Goal: Task Accomplishment & Management: Manage account settings

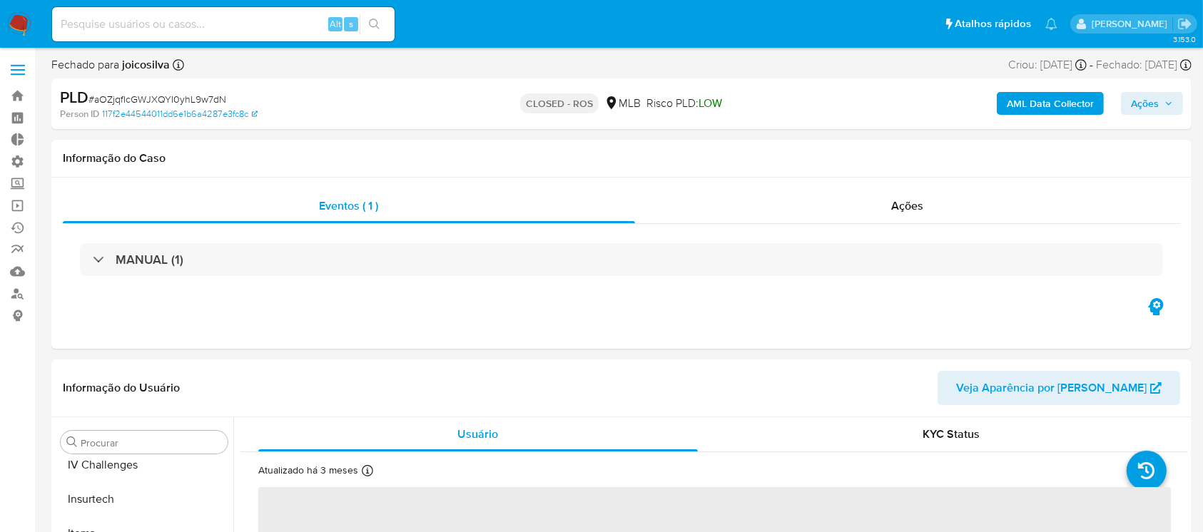
scroll to position [637, 0]
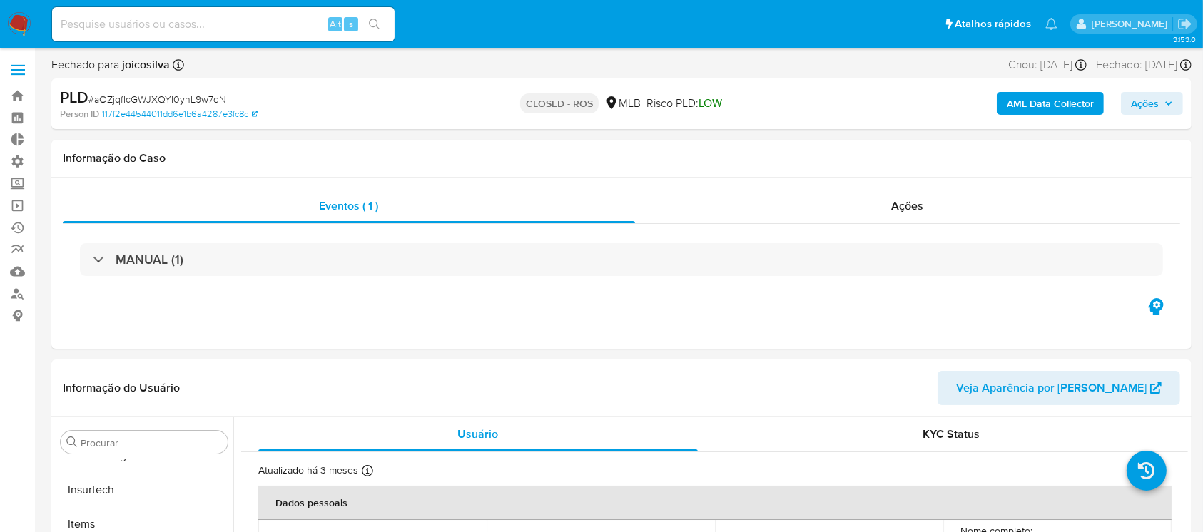
select select "10"
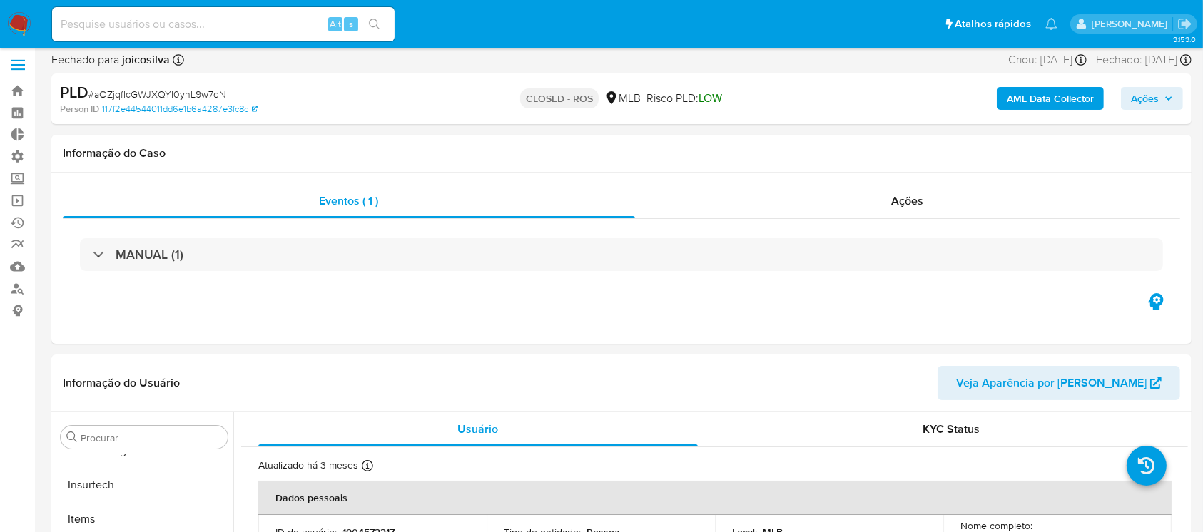
scroll to position [0, 0]
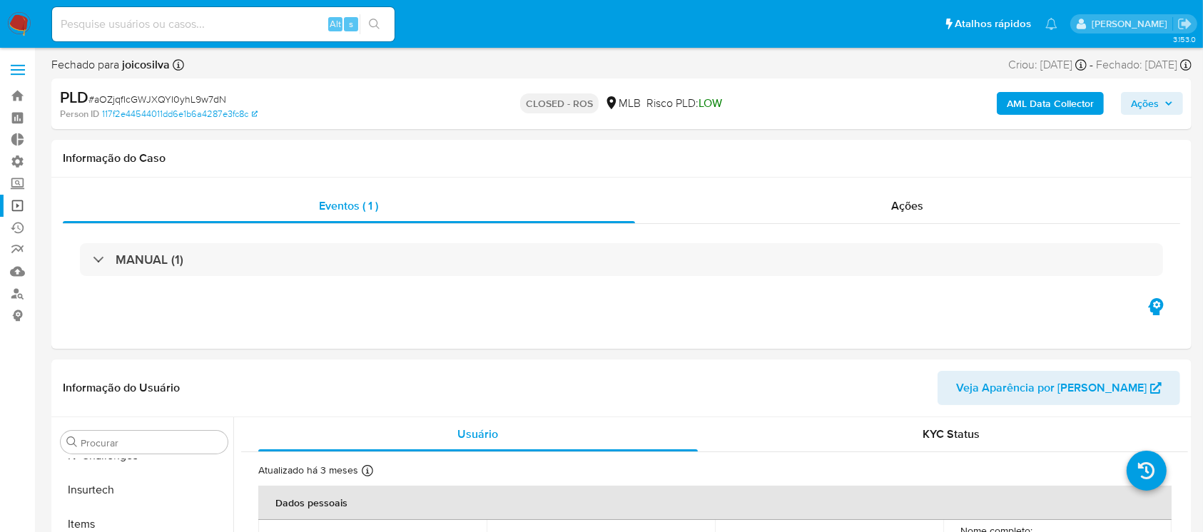
click at [17, 203] on link "Operações em massa" at bounding box center [85, 206] width 170 height 22
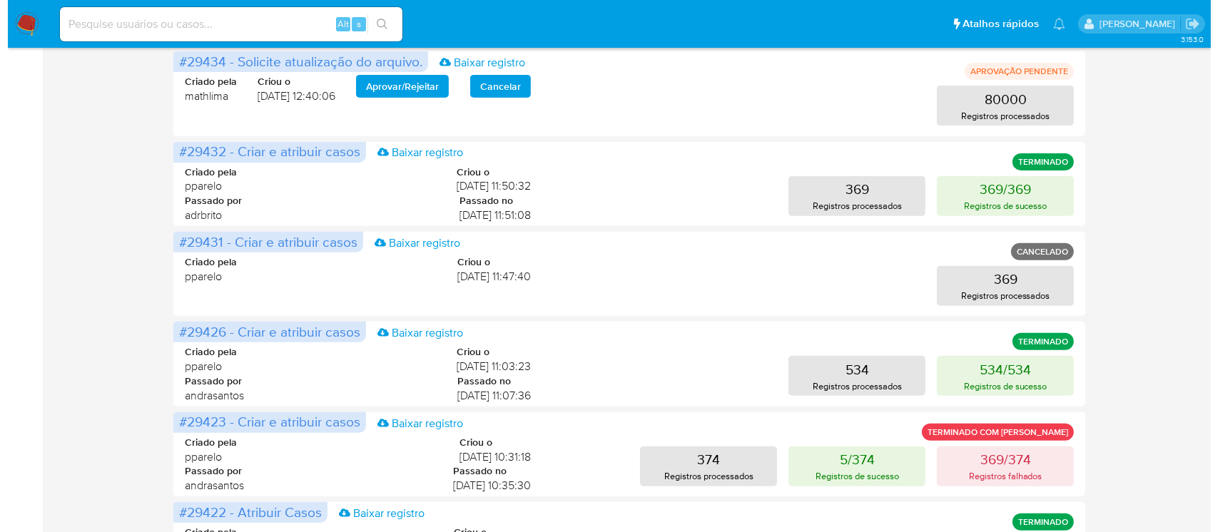
scroll to position [491, 0]
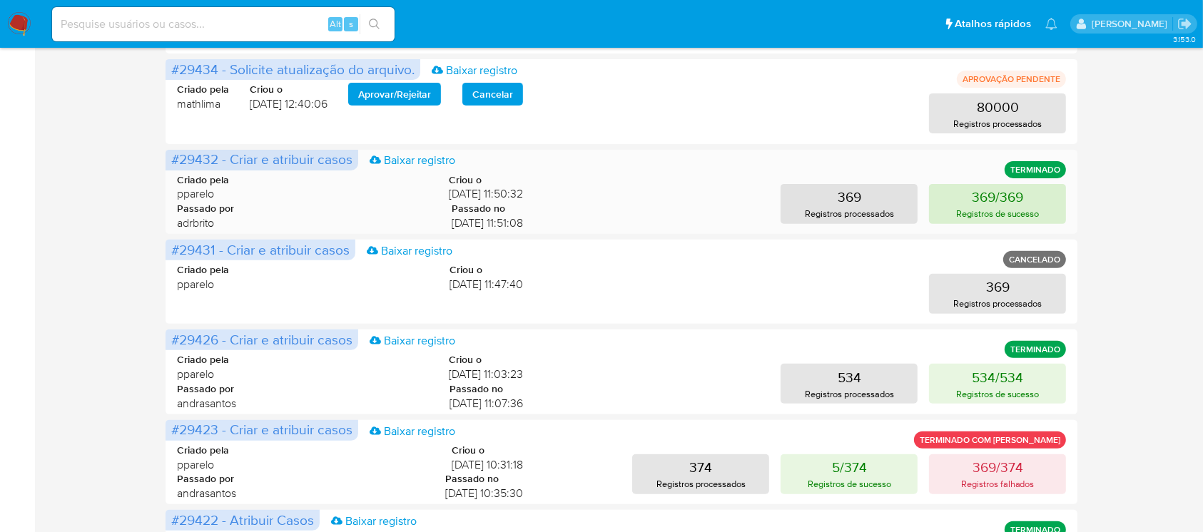
click at [965, 207] on p "Registros de sucesso" at bounding box center [997, 214] width 83 height 14
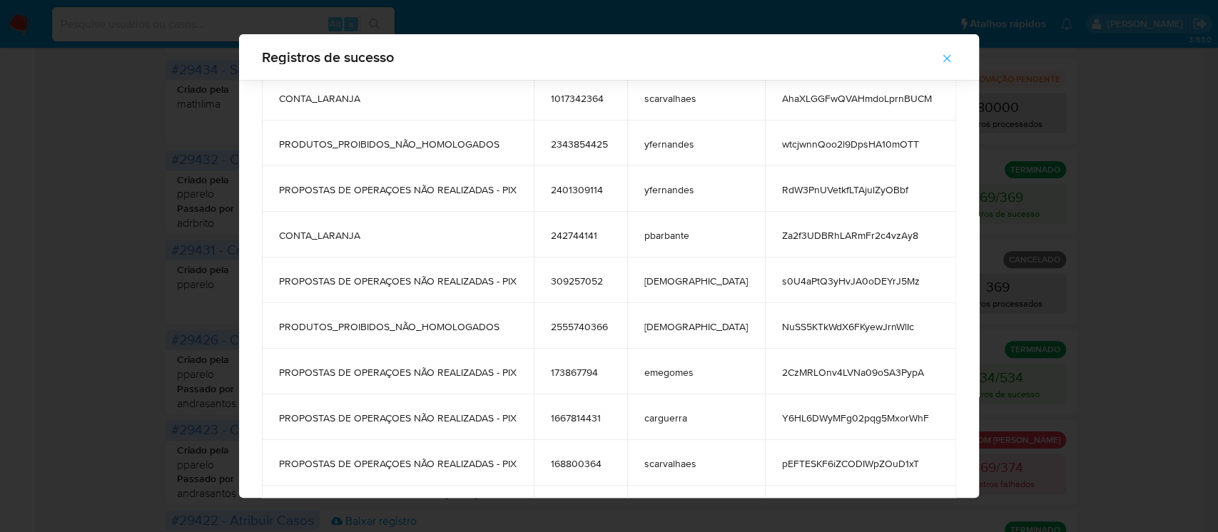
scroll to position [3643, 0]
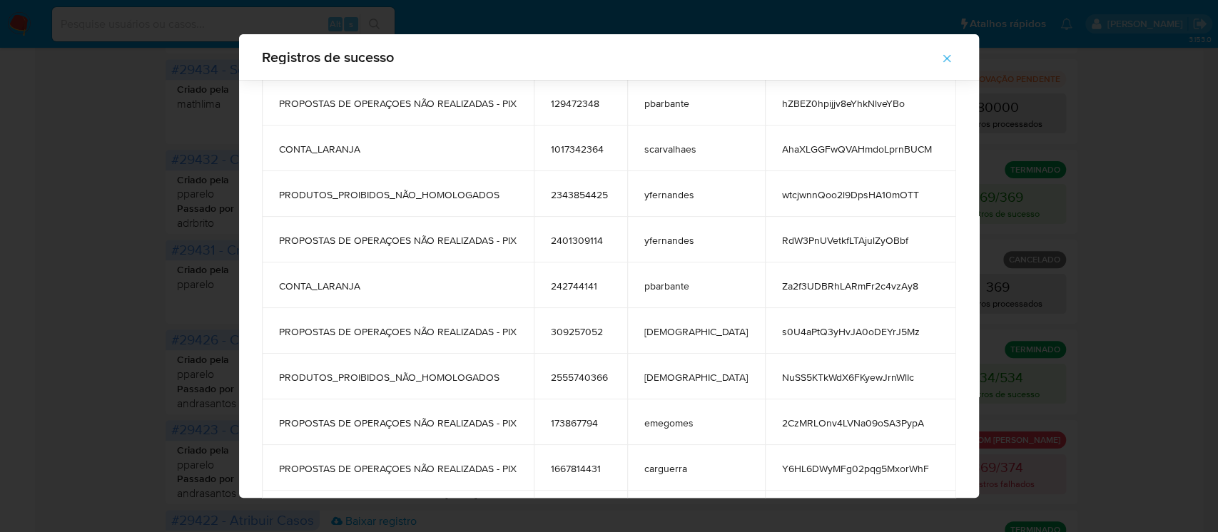
click at [940, 64] on icon "button" at bounding box center [946, 58] width 13 height 13
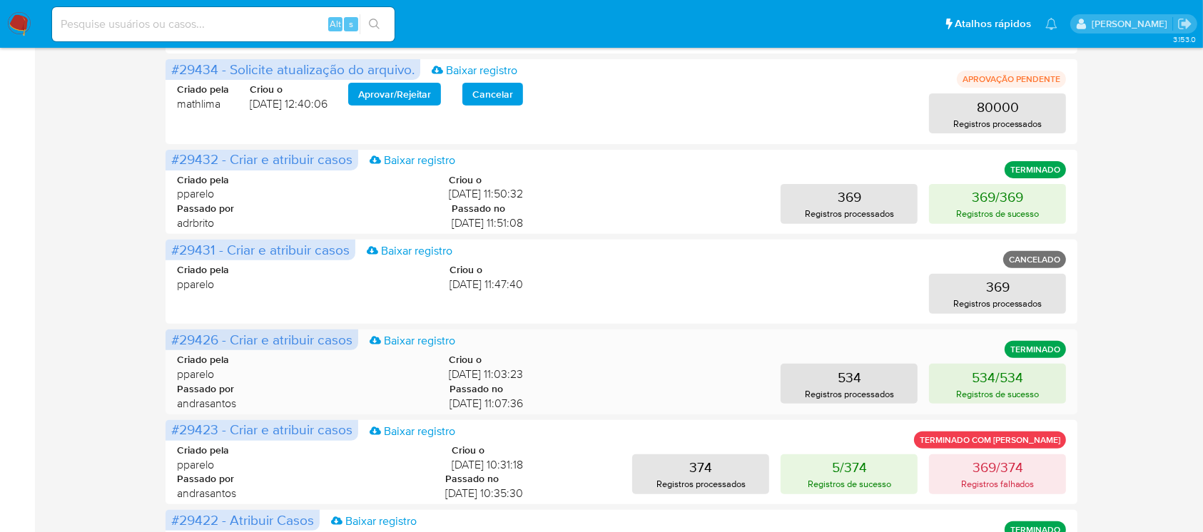
click at [1007, 360] on div "Criado pela pparelo Criou o 14/08/2025 11:03:23 Passado por andrasantos Passado…" at bounding box center [621, 378] width 889 height 86
click at [999, 382] on p "534/534" at bounding box center [997, 377] width 51 height 20
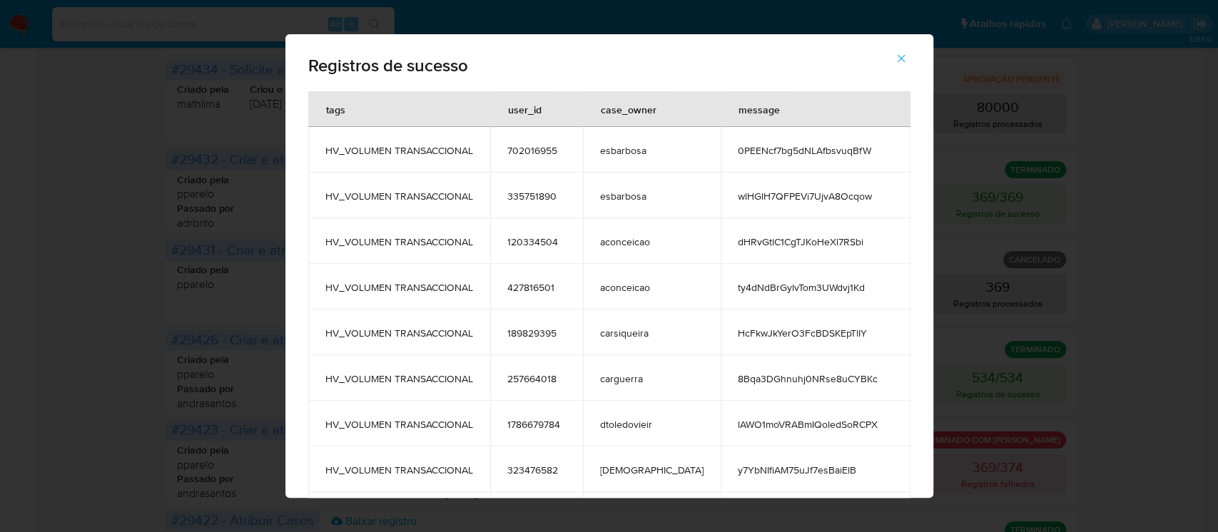
drag, startPoint x: 491, startPoint y: 240, endPoint x: 335, endPoint y: 239, distance: 155.5
click at [335, 239] on td "HV_VOLUMEN TRANSACCIONAL" at bounding box center [399, 241] width 182 height 46
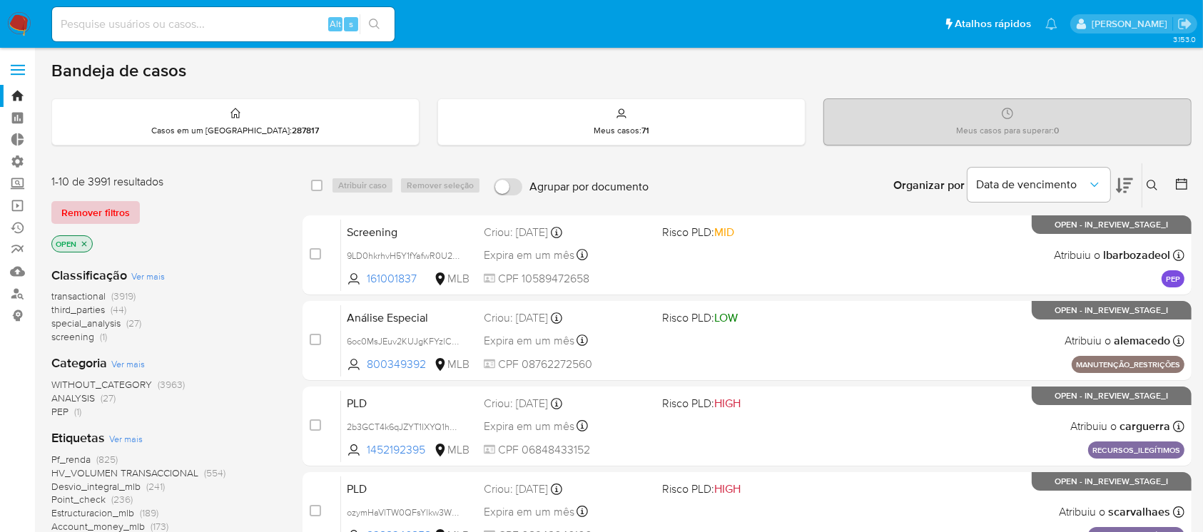
click at [98, 214] on span "Remover filtros" at bounding box center [95, 213] width 68 height 20
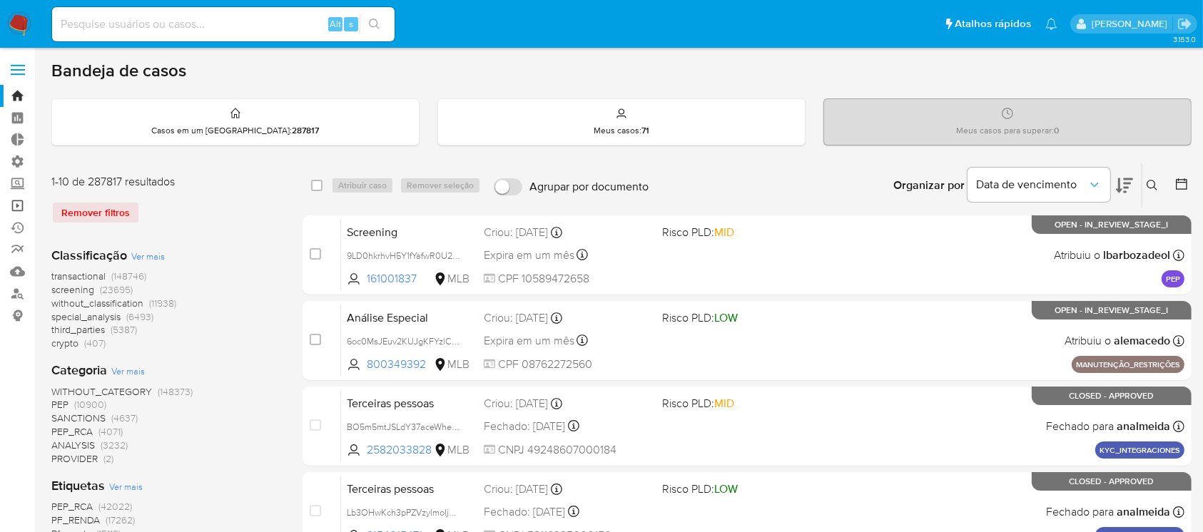
click at [22, 208] on link "Operações em massa" at bounding box center [85, 206] width 170 height 22
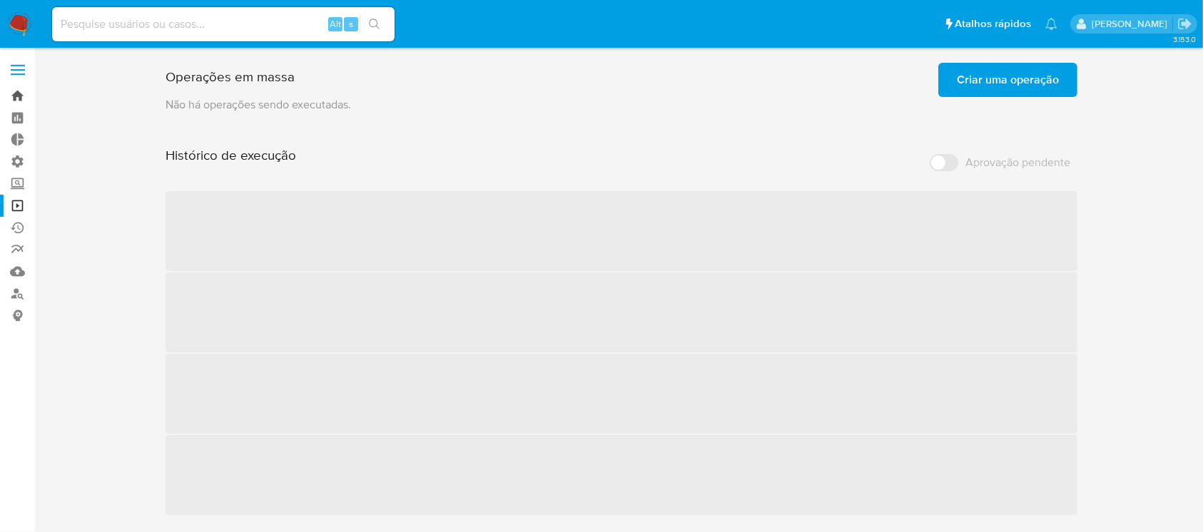
click at [16, 97] on link "Bandeja" at bounding box center [85, 96] width 170 height 22
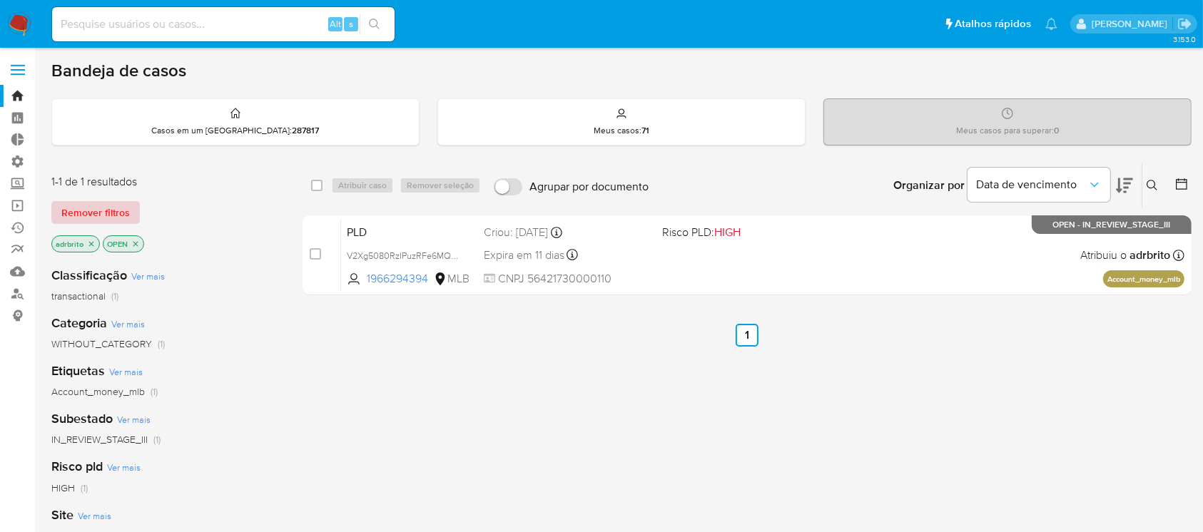
click at [87, 220] on span "Remover filtros" at bounding box center [95, 213] width 68 height 20
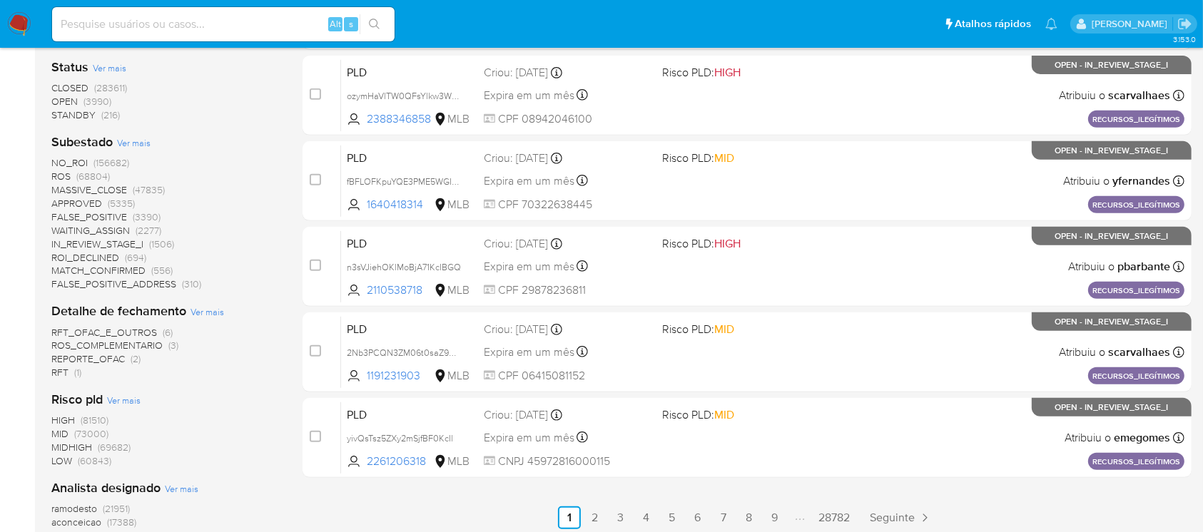
scroll to position [589, 0]
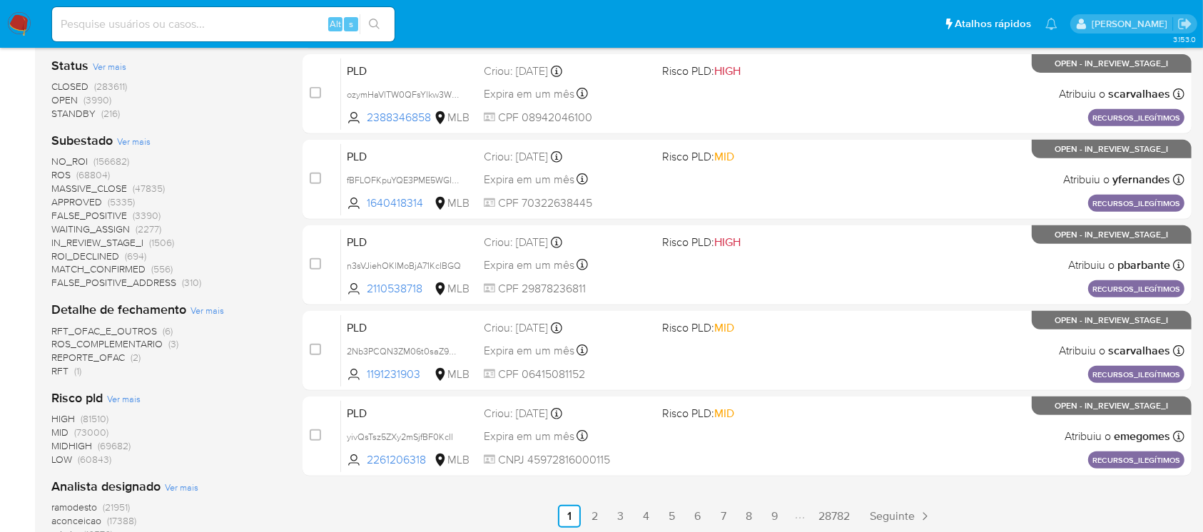
click at [78, 88] on span "CLOSED" at bounding box center [69, 86] width 37 height 14
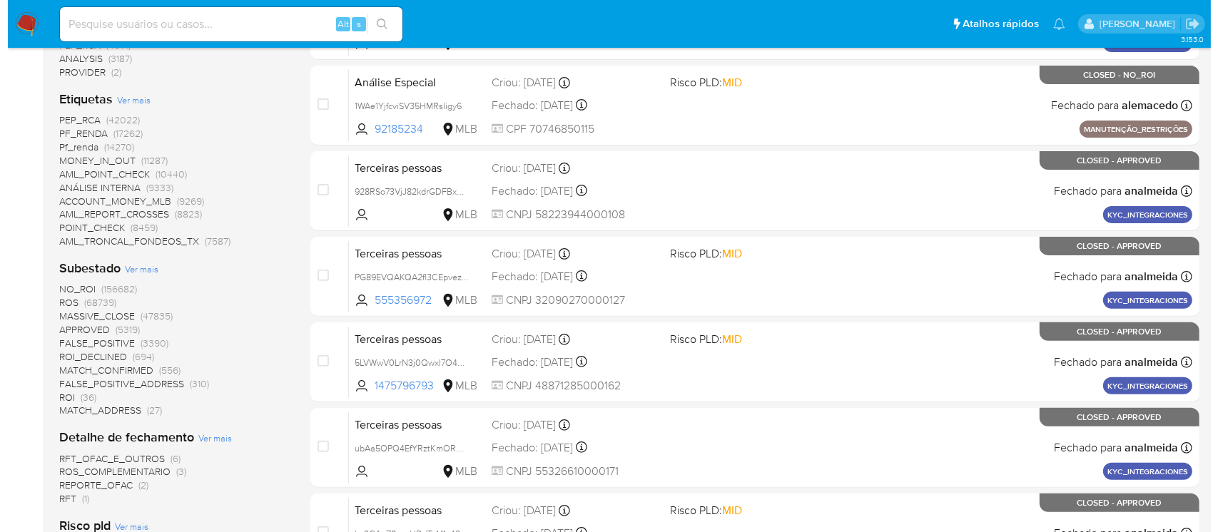
scroll to position [405, 0]
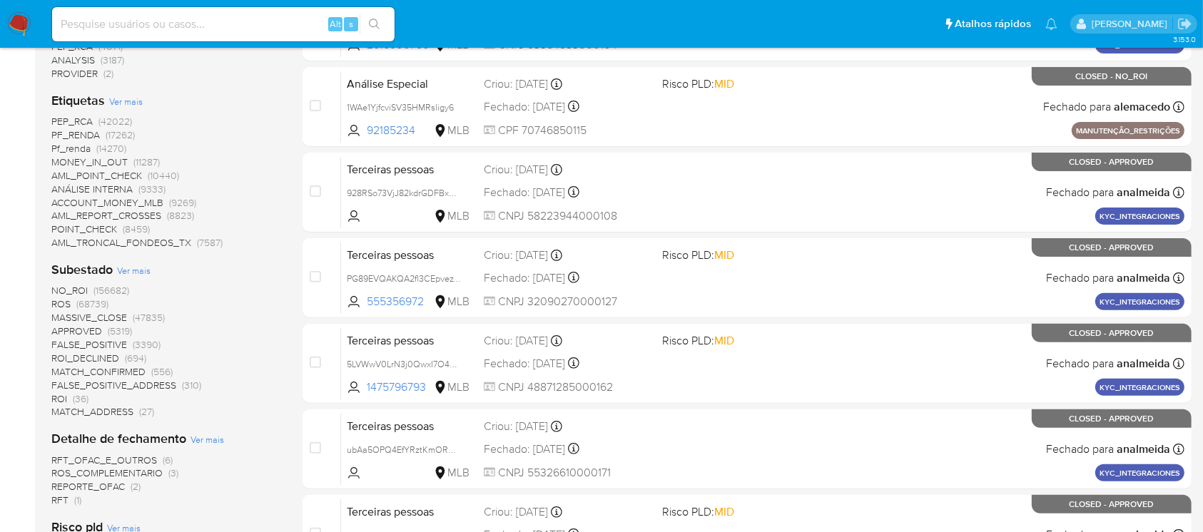
click at [121, 100] on span "Ver mais" at bounding box center [126, 101] width 34 height 13
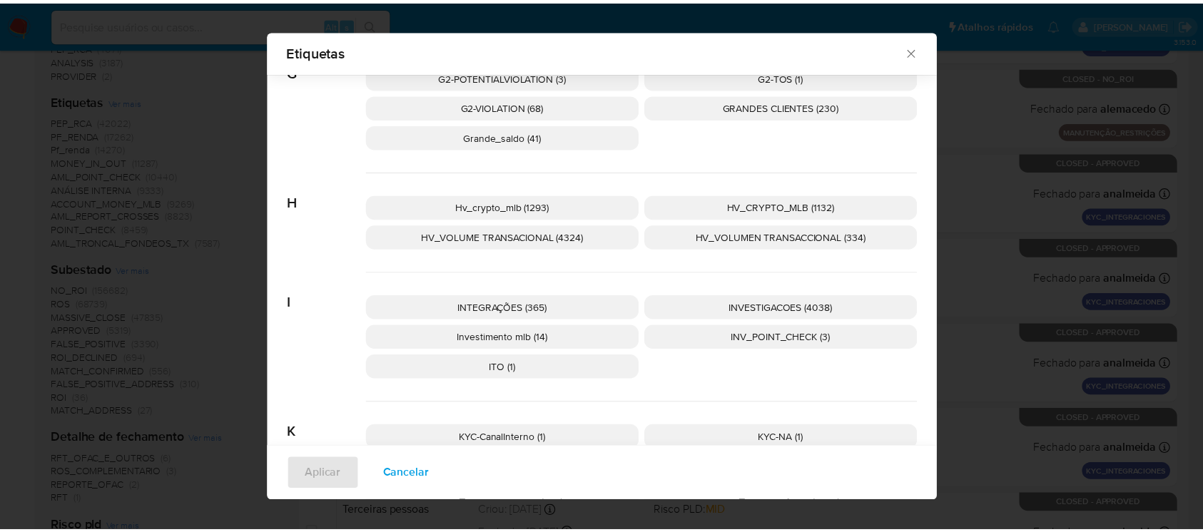
scroll to position [1881, 0]
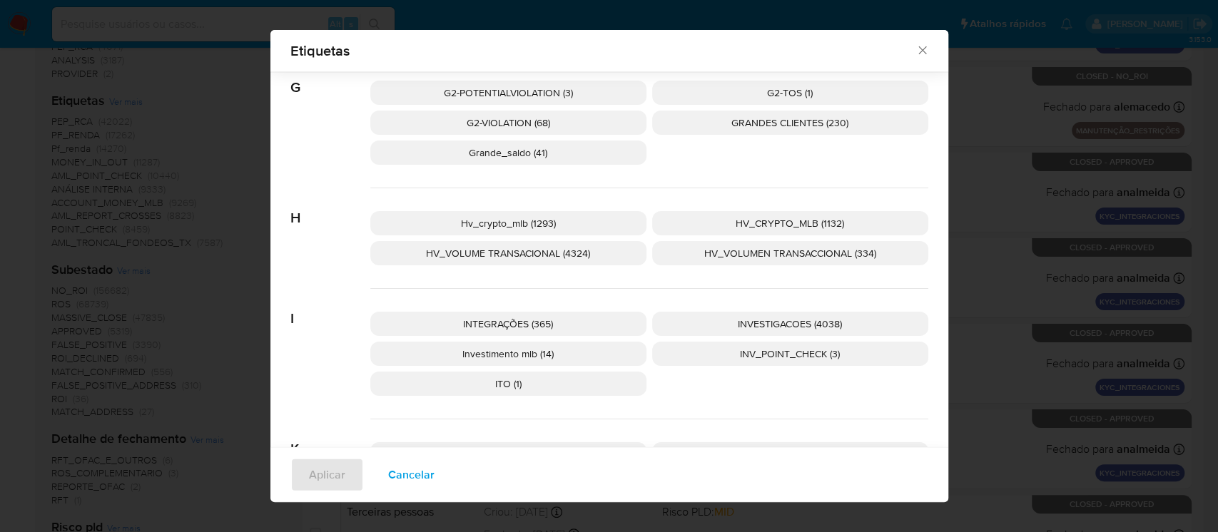
click at [487, 258] on span "HV_VOLUME TRANSACIONAL (4324)" at bounding box center [508, 253] width 164 height 14
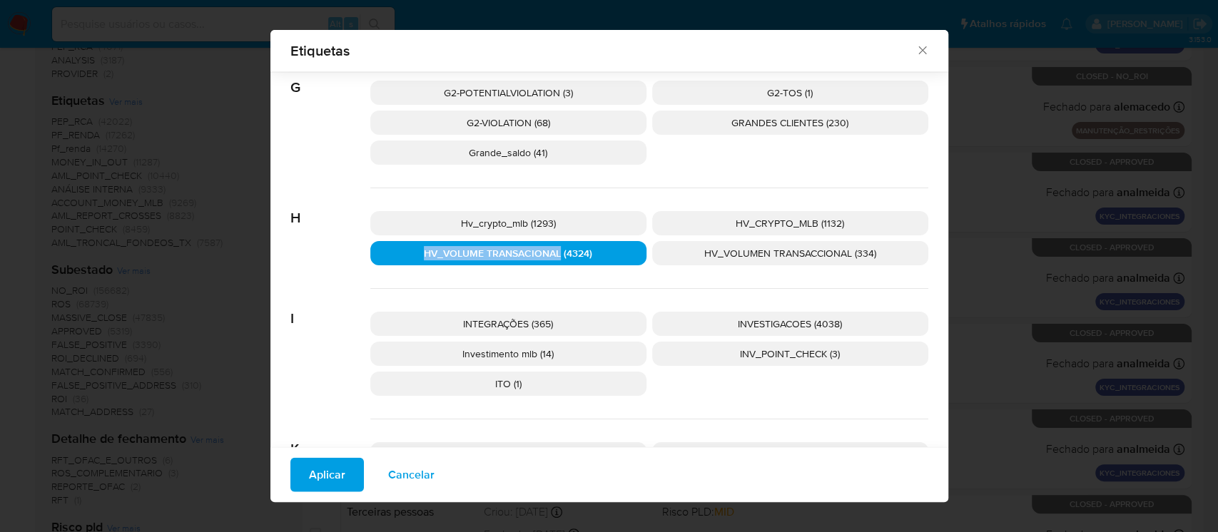
drag, startPoint x: 414, startPoint y: 250, endPoint x: 552, endPoint y: 254, distance: 138.4
click at [552, 254] on p "HV_VOLUME TRANSACIONAL (4324)" at bounding box center [508, 253] width 276 height 24
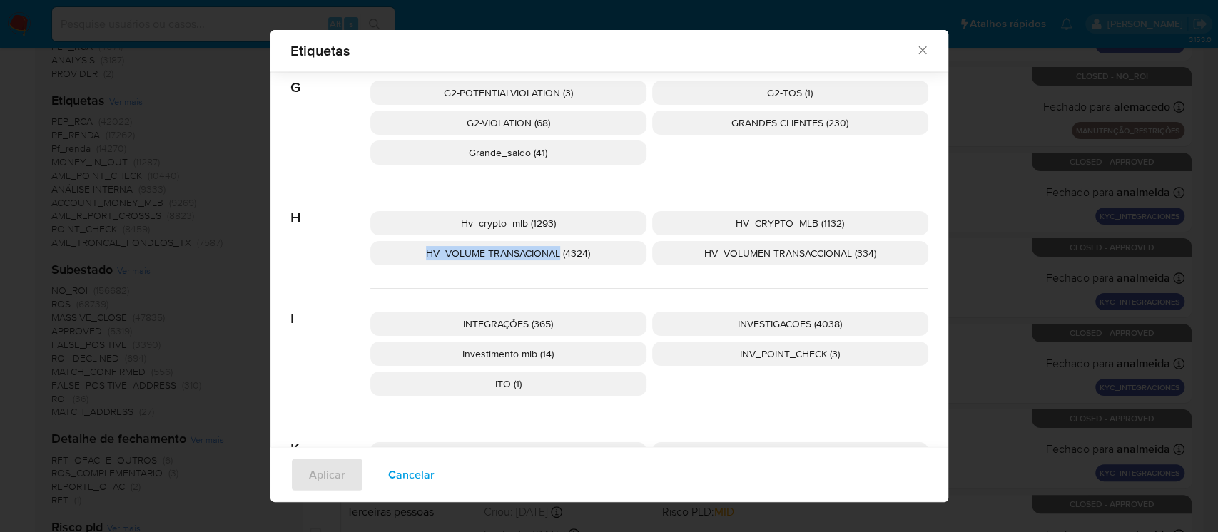
copy span "HV_VOLUME TRANSACIONAL"
click at [915, 54] on icon "Fechar" at bounding box center [922, 51] width 14 height 14
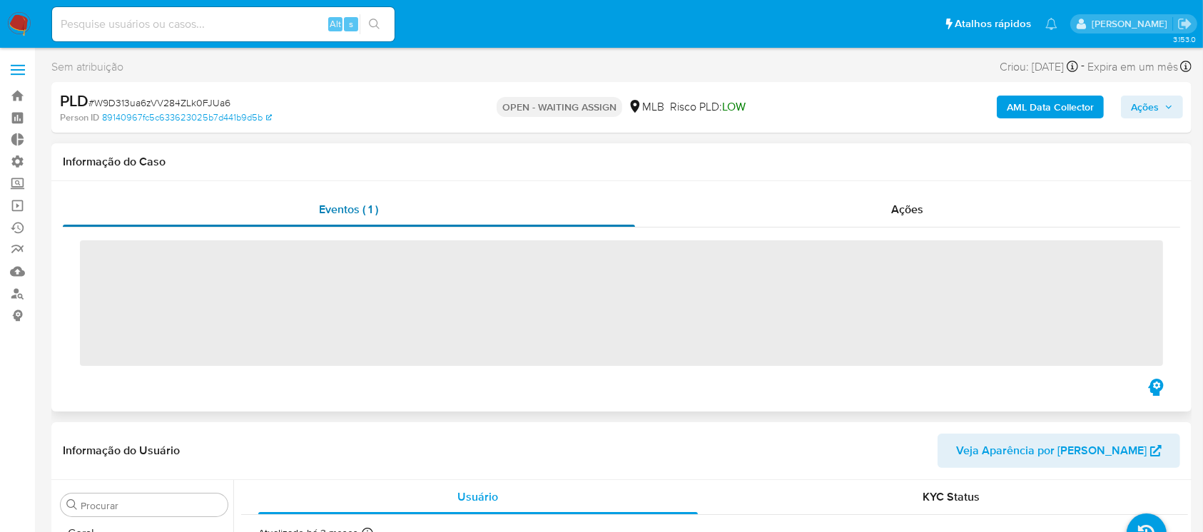
scroll to position [637, 0]
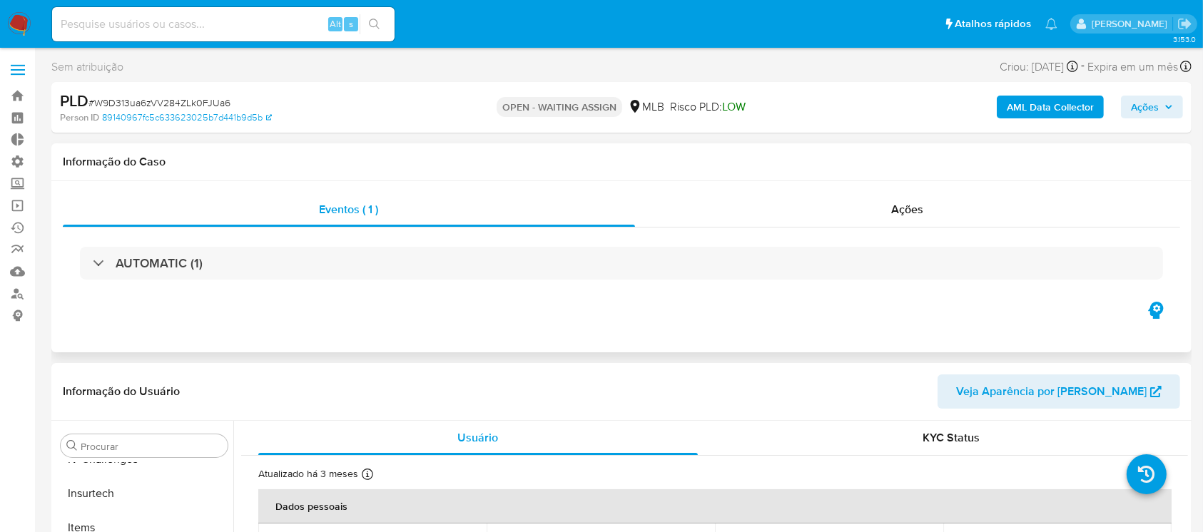
select select "10"
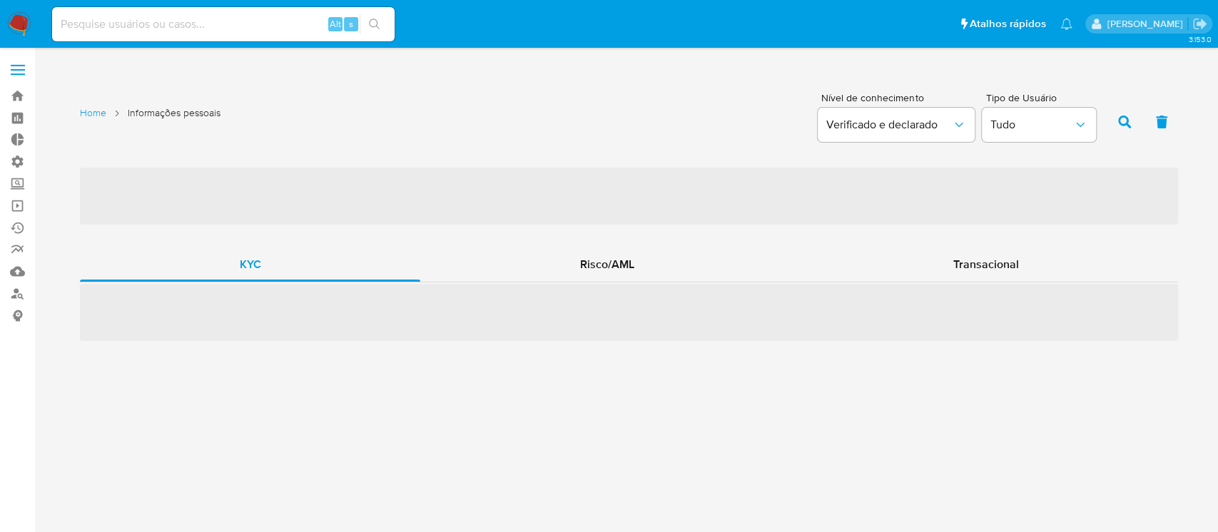
click at [20, 69] on span at bounding box center [18, 70] width 14 height 2
click at [0, 0] on input "checkbox" at bounding box center [0, 0] width 0 height 0
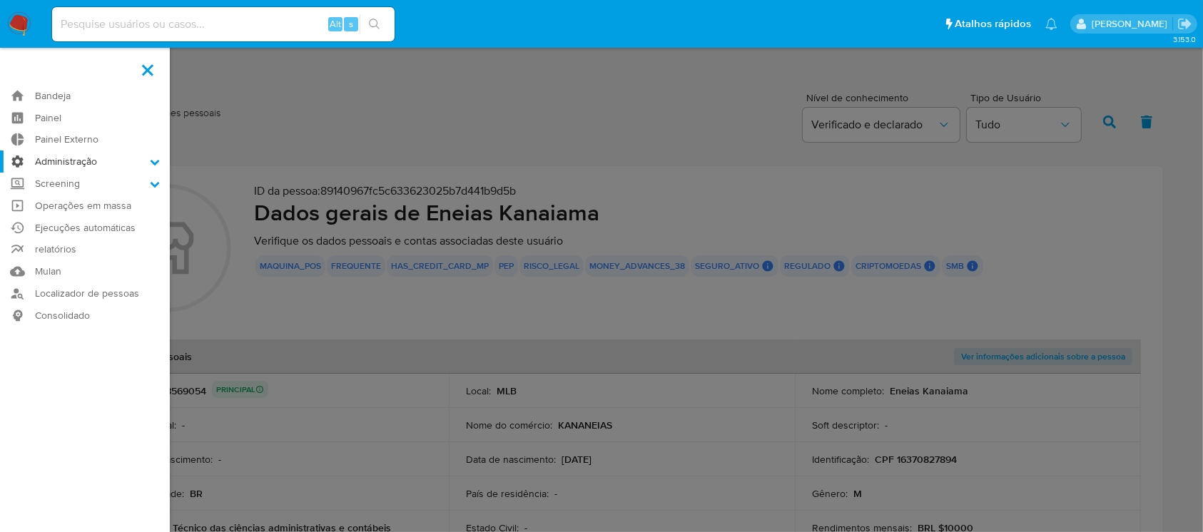
click at [163, 160] on label "Administração" at bounding box center [85, 162] width 170 height 22
click at [0, 0] on input "Administração" at bounding box center [0, 0] width 0 height 0
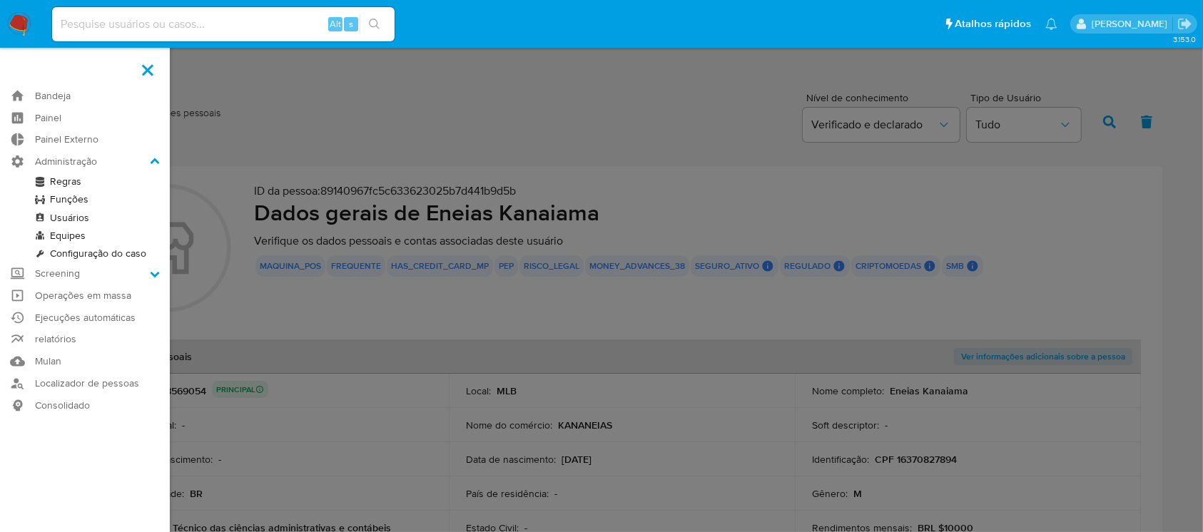
click at [145, 248] on link "Configuração do caso" at bounding box center [85, 254] width 170 height 18
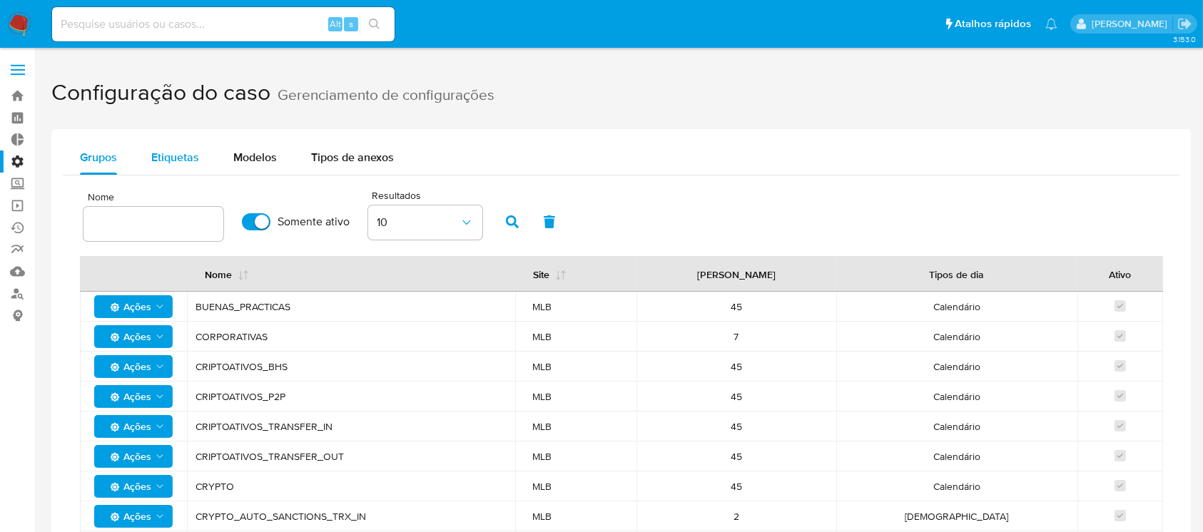
click at [170, 157] on span "Etiquetas" at bounding box center [175, 157] width 48 height 16
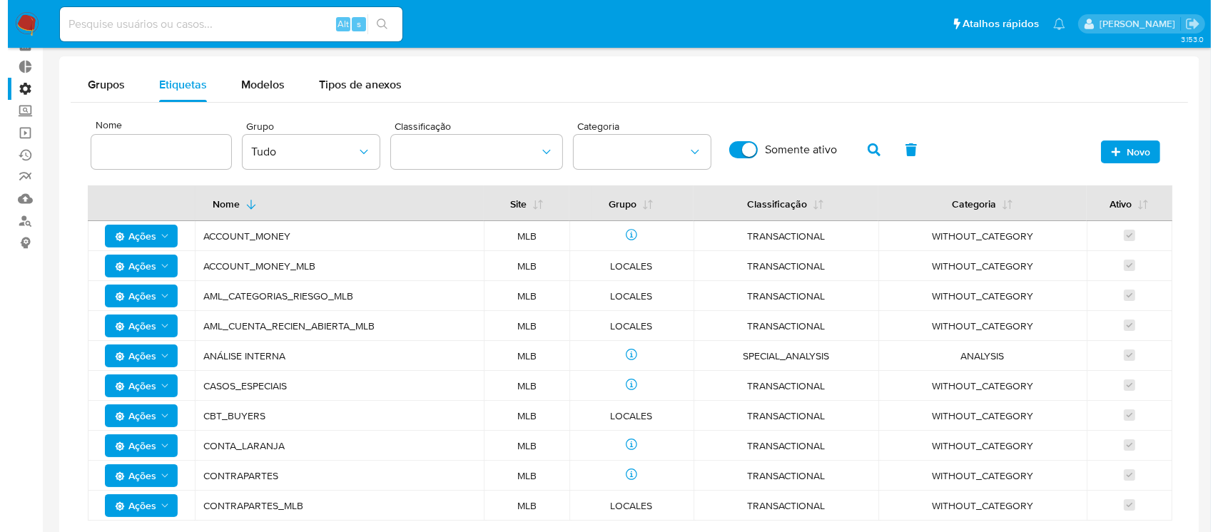
scroll to position [69, 0]
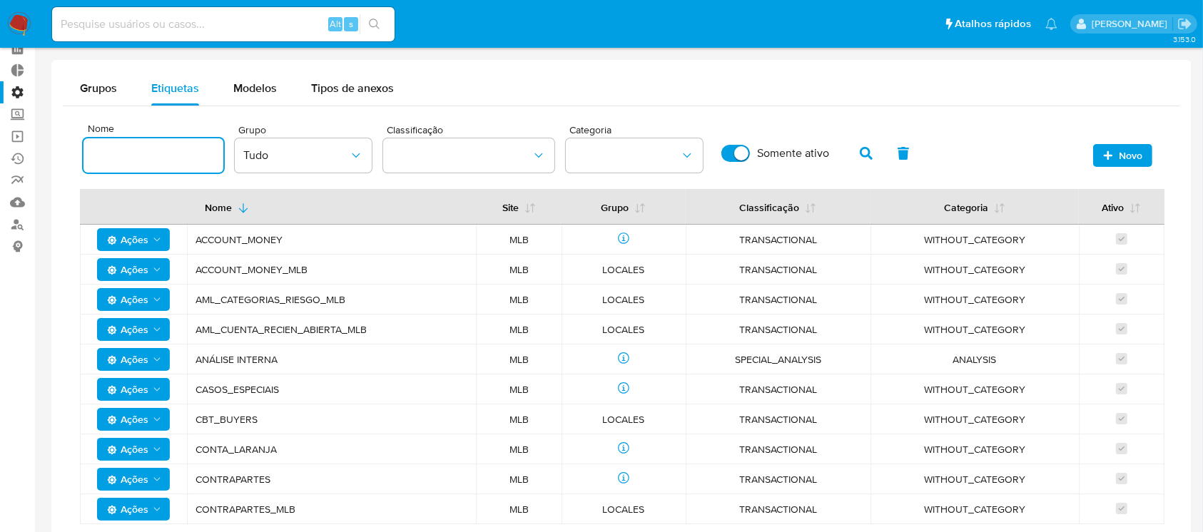
click at [167, 149] on input at bounding box center [153, 155] width 140 height 19
type input "hv"
click at [867, 154] on icon "button" at bounding box center [866, 153] width 13 height 13
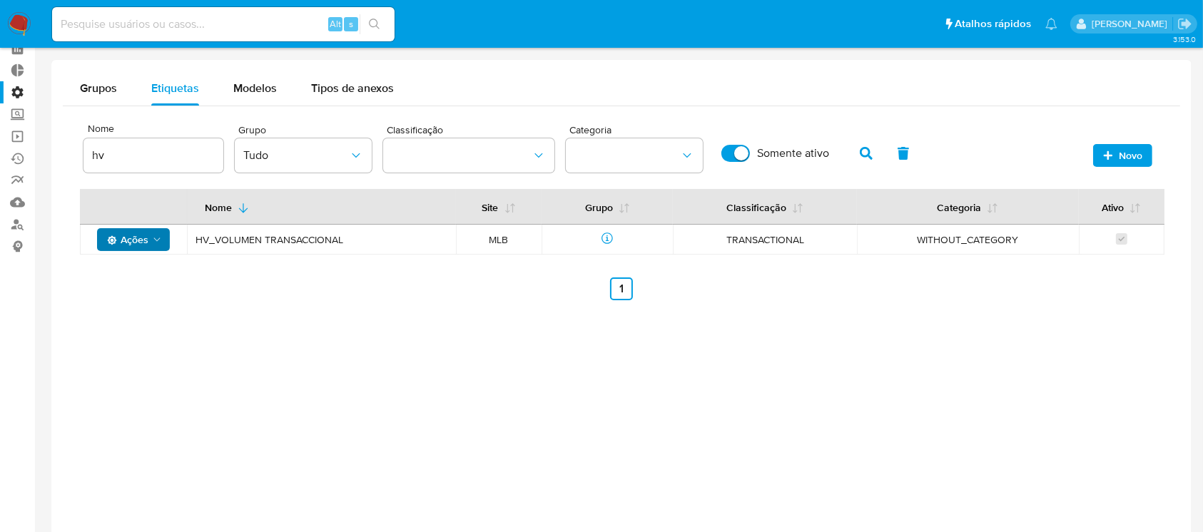
click at [162, 238] on icon "Ações" at bounding box center [156, 239] width 11 height 11
click at [123, 315] on button "Desativar" at bounding box center [133, 309] width 128 height 34
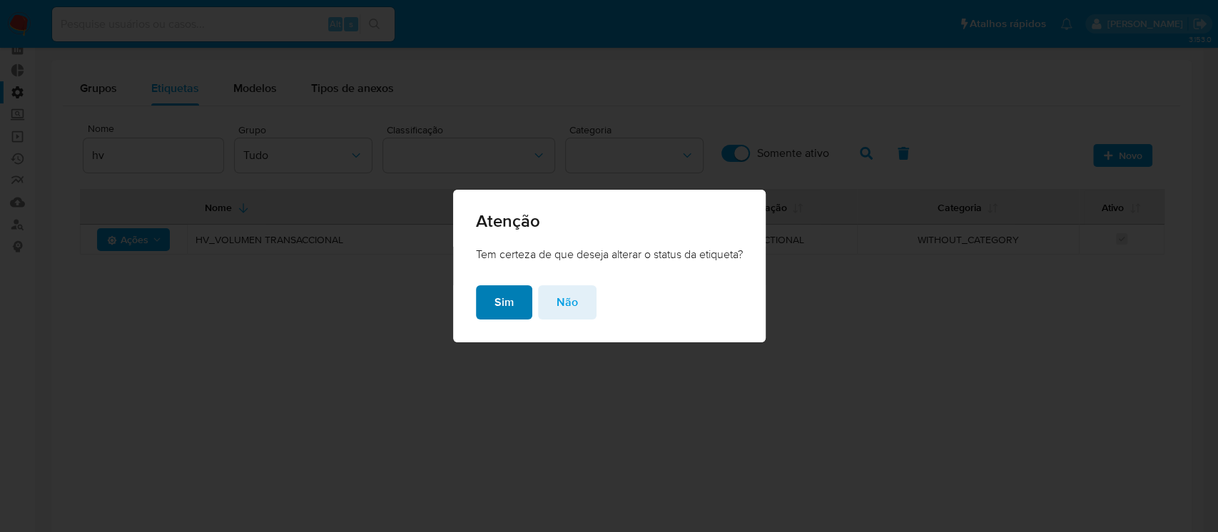
click at [494, 310] on span "Sim" at bounding box center [503, 302] width 19 height 31
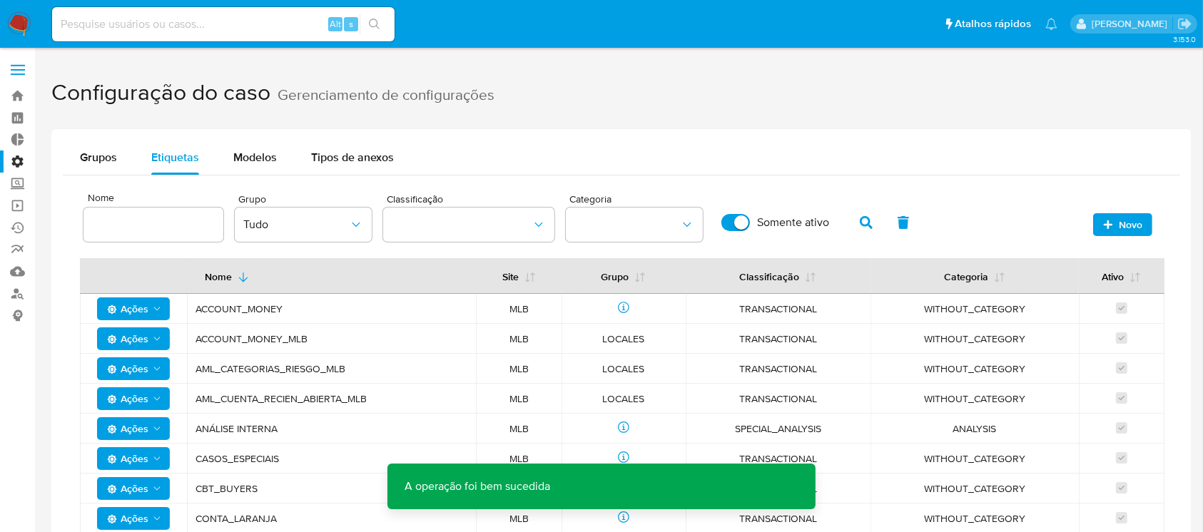
click at [1124, 225] on span "Novo" at bounding box center [1131, 224] width 24 height 23
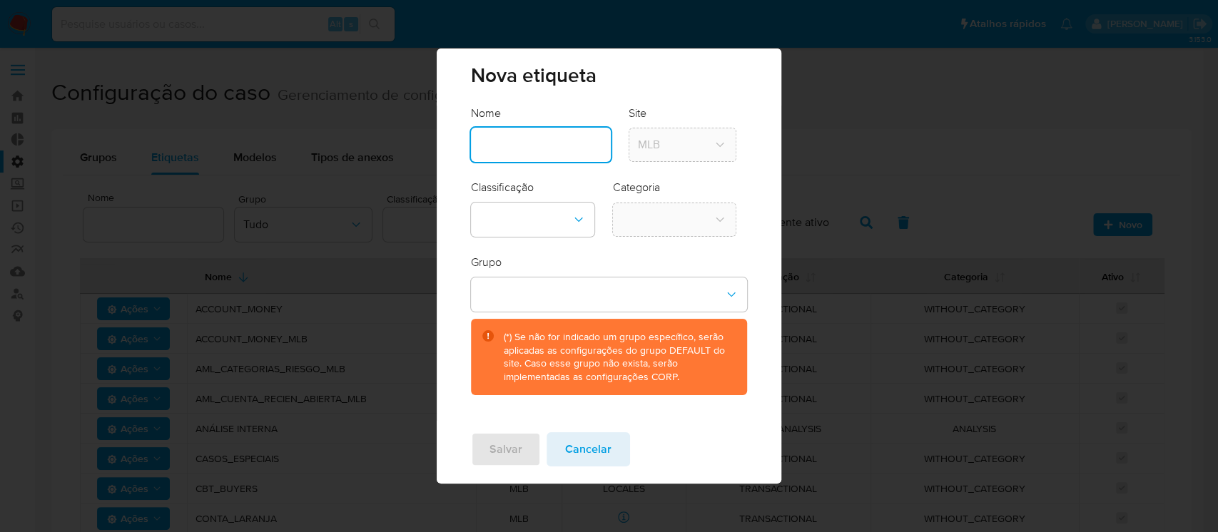
click at [546, 141] on input "text" at bounding box center [541, 145] width 140 height 19
type input "HV_VOLUME TRANSACIONAL"
click at [576, 220] on icon "classification-dropdown" at bounding box center [578, 220] width 14 height 14
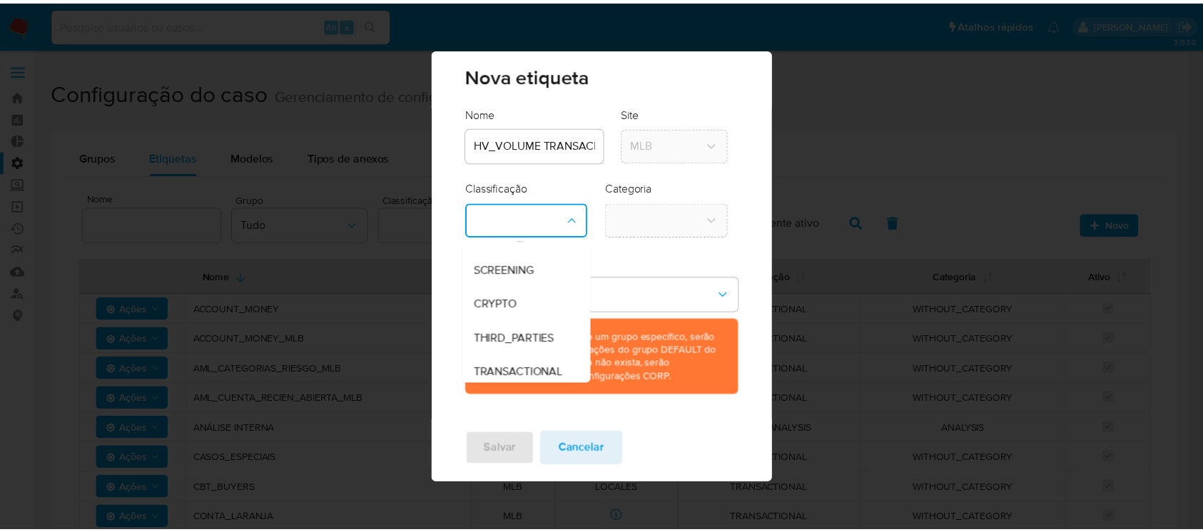
scroll to position [29, 0]
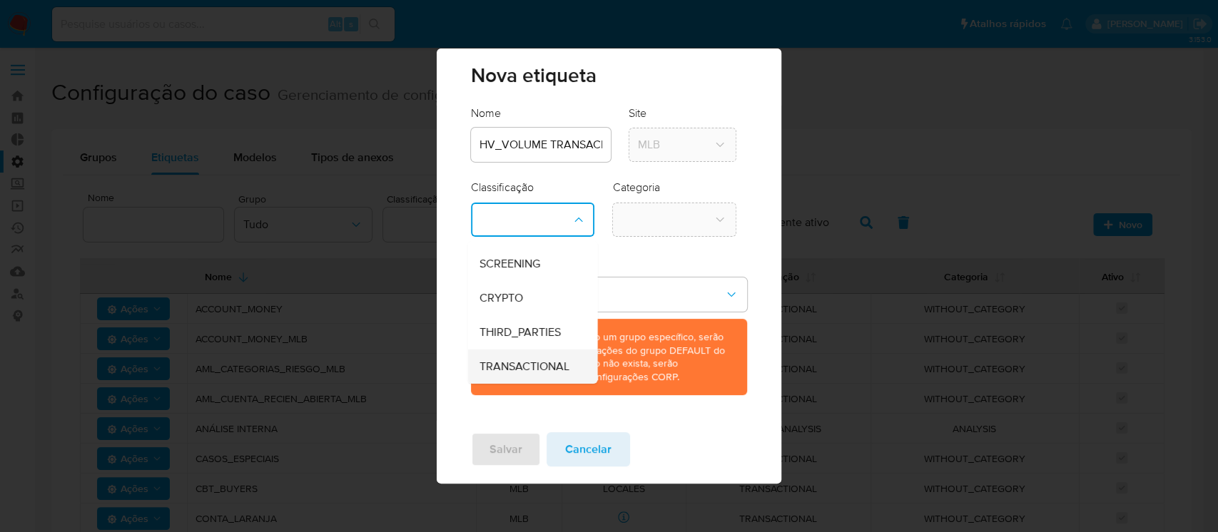
click at [537, 360] on span "TRANSACTIONAL" at bounding box center [524, 367] width 90 height 14
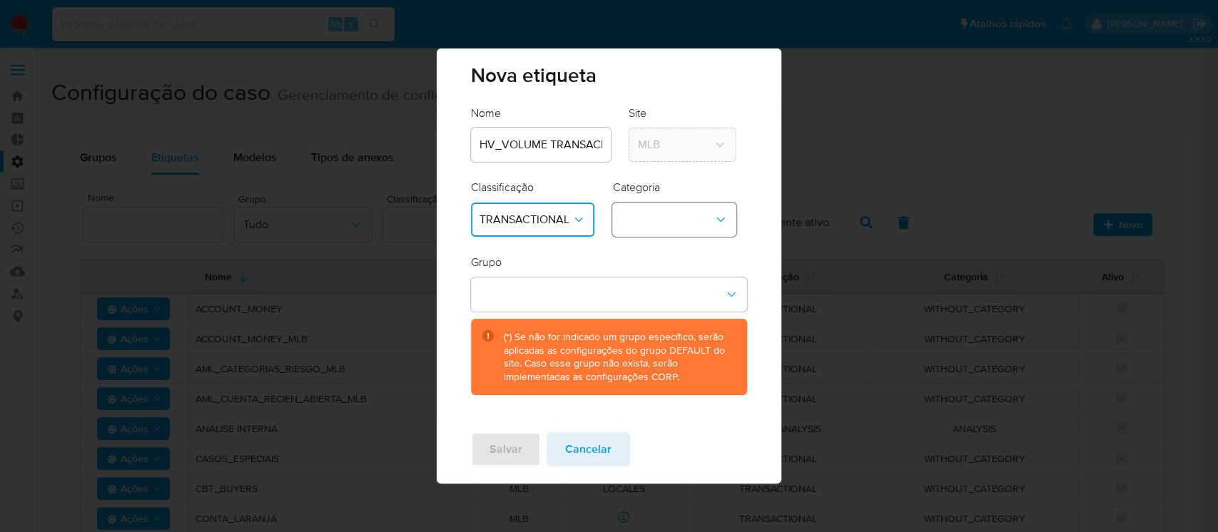
click at [721, 208] on button "category-dropdown" at bounding box center [674, 220] width 124 height 34
click at [703, 248] on div "WITHOUT_CATEGORY" at bounding box center [678, 258] width 115 height 34
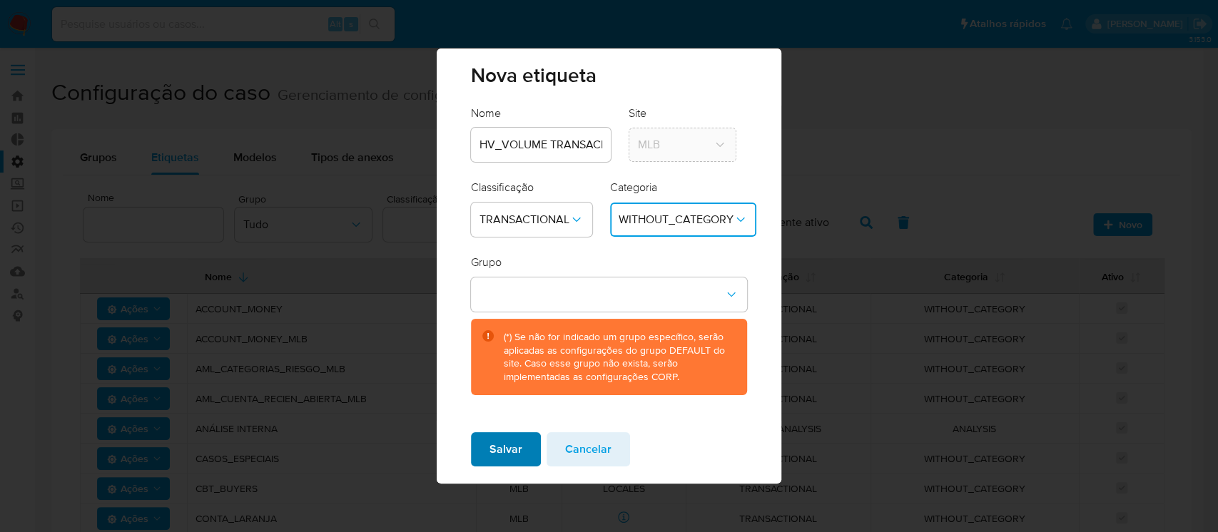
click at [497, 450] on span "Salvar" at bounding box center [505, 449] width 33 height 31
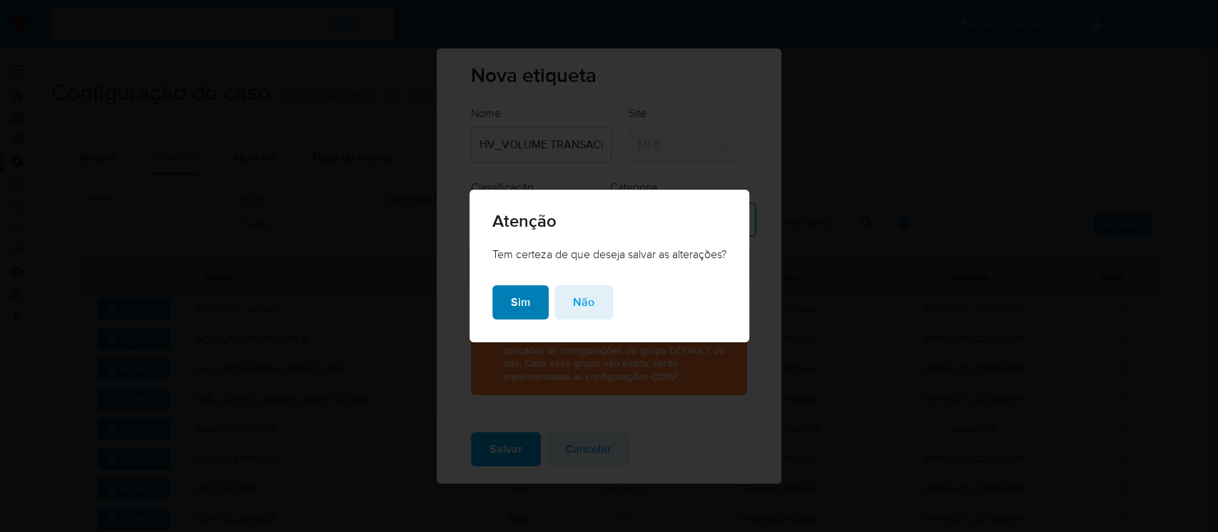
click at [516, 296] on span "Sim" at bounding box center [520, 302] width 19 height 31
